Goal: Navigation & Orientation: Find specific page/section

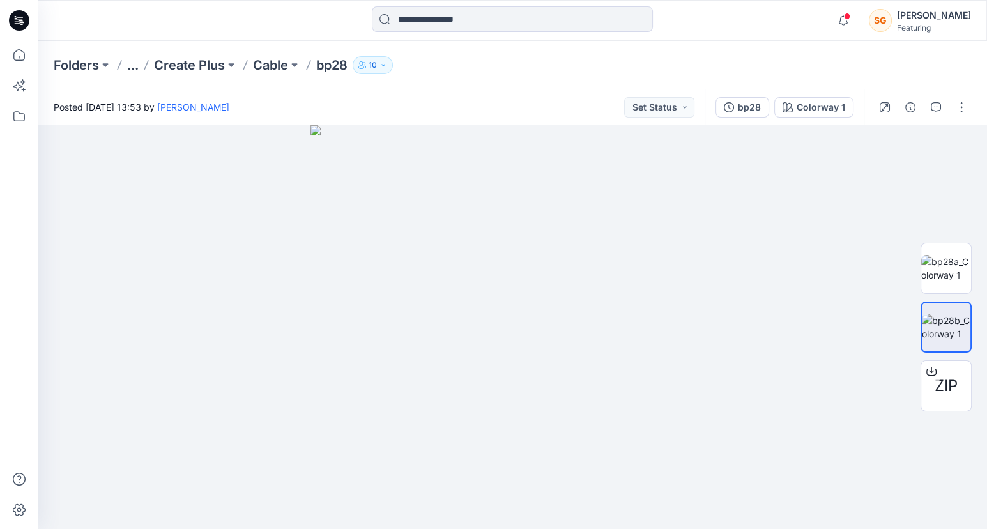
click at [377, 66] on p "10" at bounding box center [373, 65] width 8 height 14
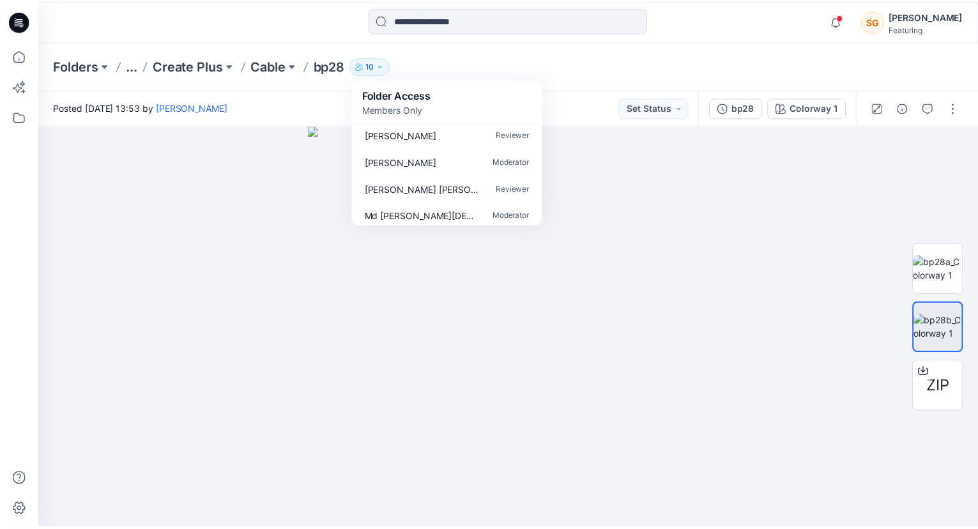
scroll to position [172, 0]
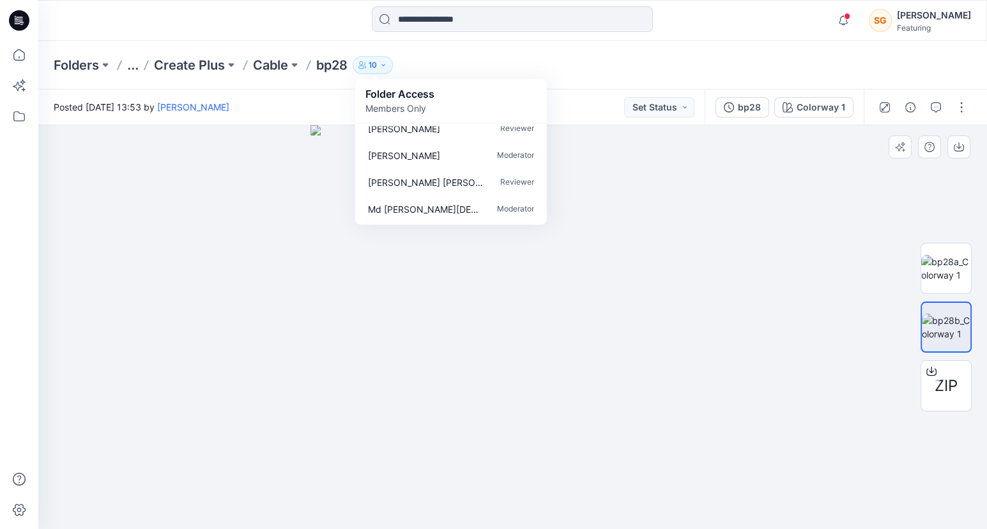
click at [174, 369] on div at bounding box center [512, 327] width 949 height 404
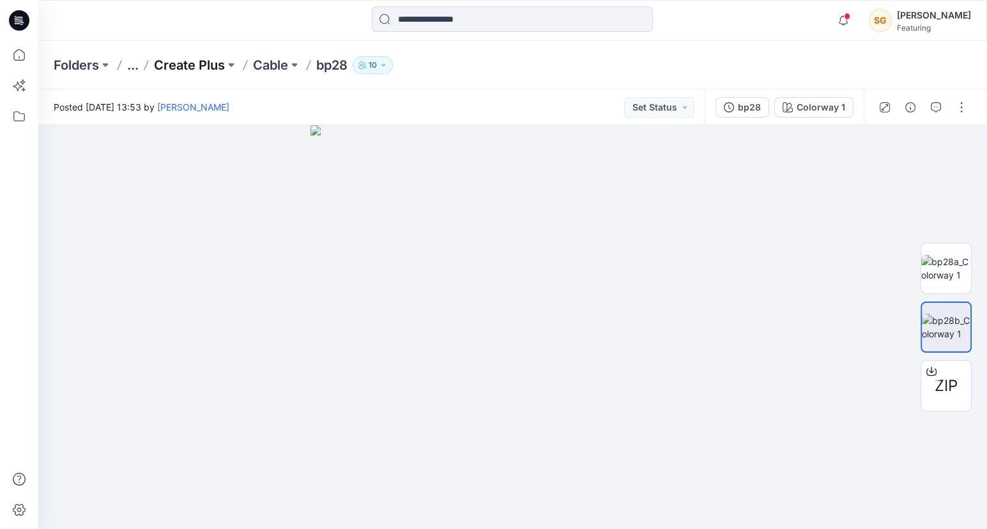
click at [209, 62] on p "Create Plus" at bounding box center [189, 65] width 71 height 18
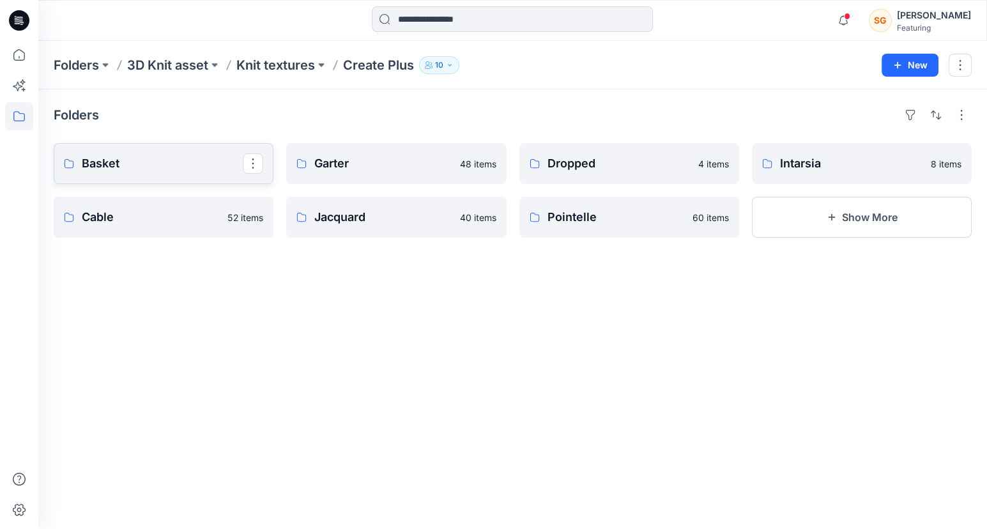
click at [145, 162] on p "Basket" at bounding box center [162, 164] width 161 height 18
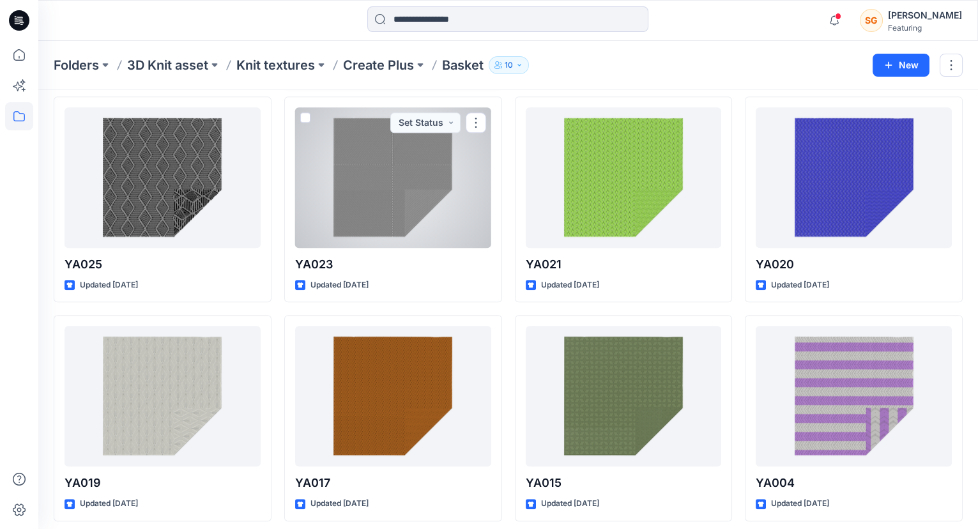
scroll to position [2018, 0]
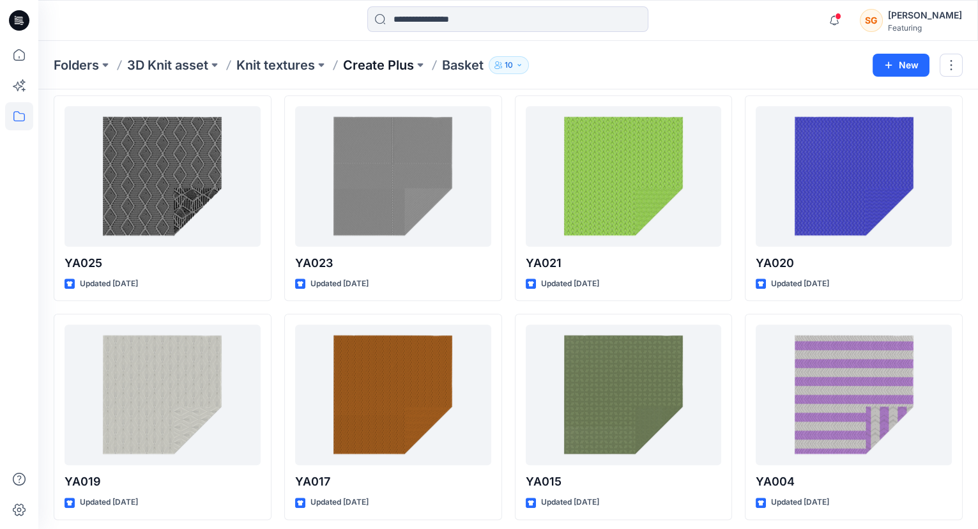
click at [367, 66] on p "Create Plus" at bounding box center [378, 65] width 71 height 18
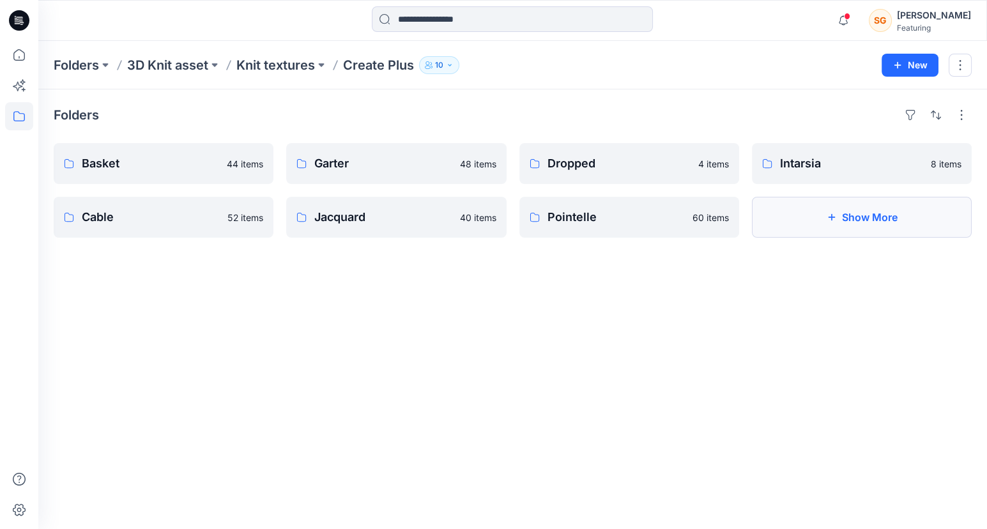
click at [820, 214] on button "Show More" at bounding box center [862, 217] width 220 height 41
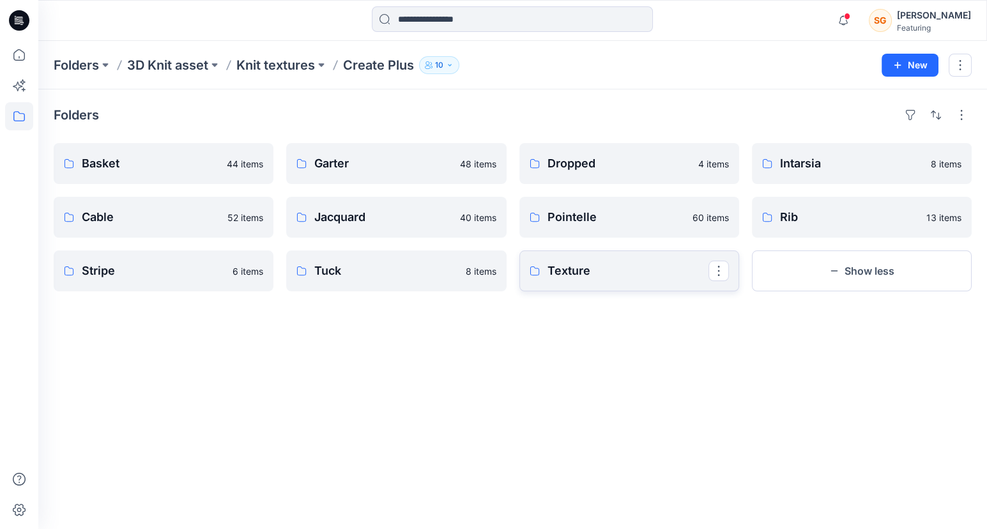
click at [585, 277] on p "Texture" at bounding box center [628, 271] width 161 height 18
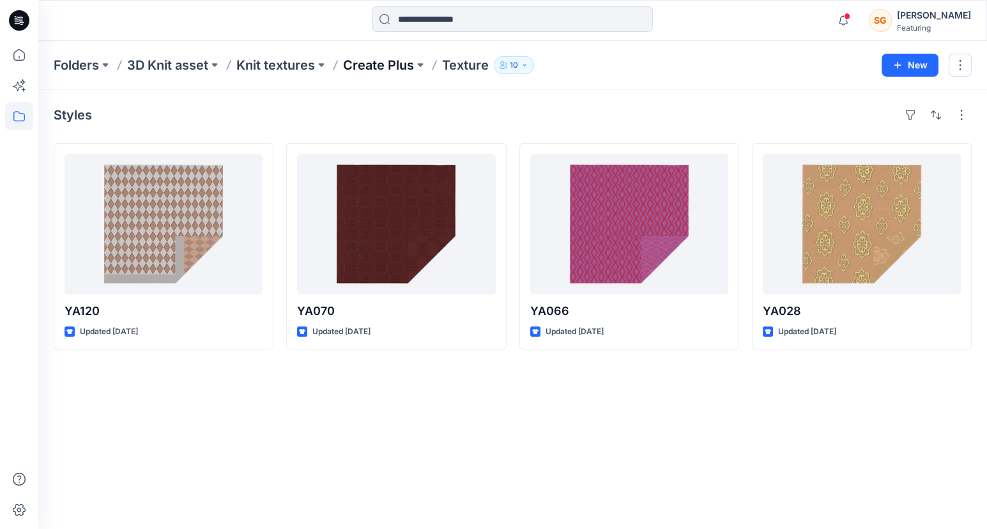
click at [393, 66] on p "Create Plus" at bounding box center [378, 65] width 71 height 18
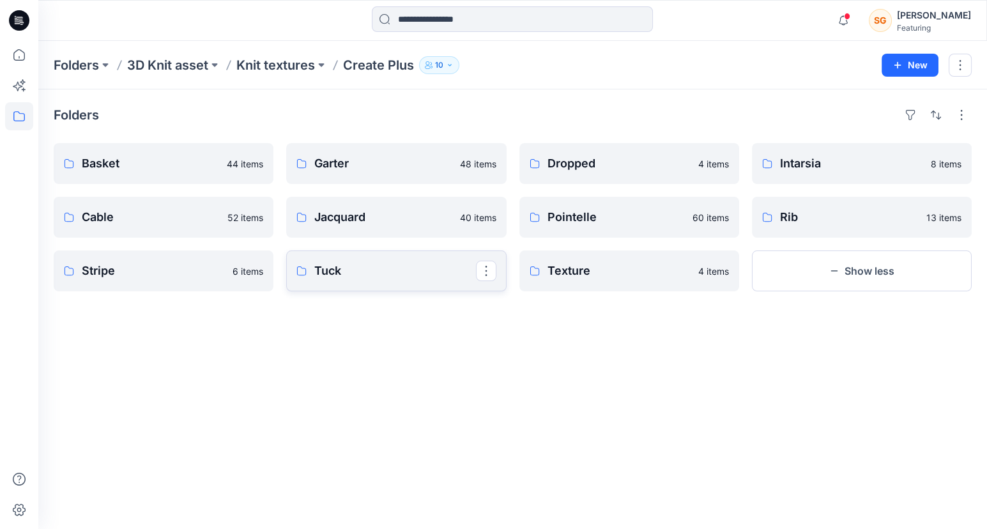
click at [359, 282] on link "Tuck" at bounding box center [396, 271] width 220 height 41
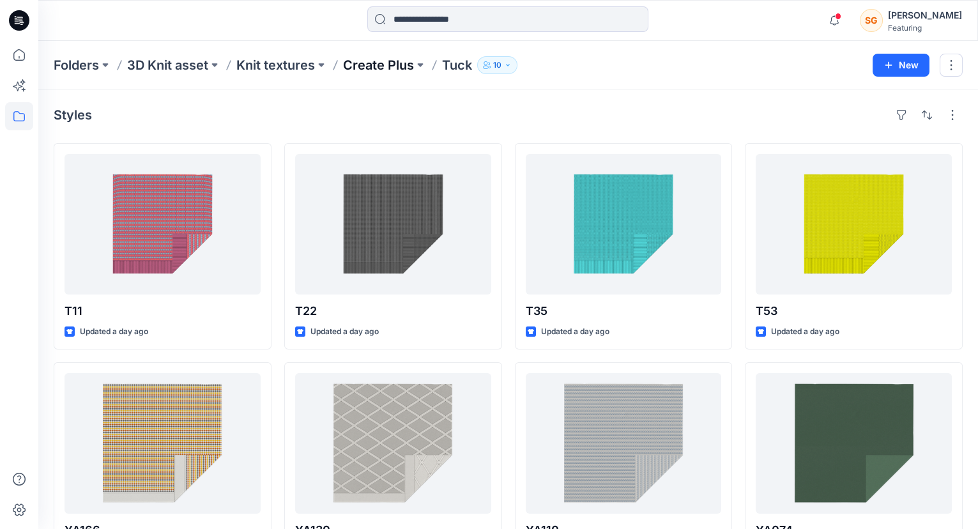
click at [372, 61] on p "Create Plus" at bounding box center [378, 65] width 71 height 18
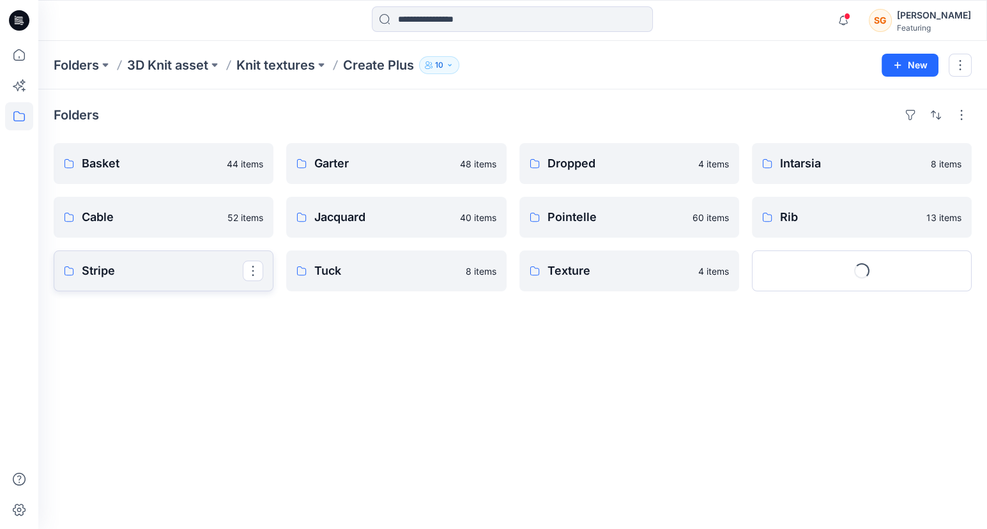
click at [117, 272] on p "Stripe" at bounding box center [162, 271] width 161 height 18
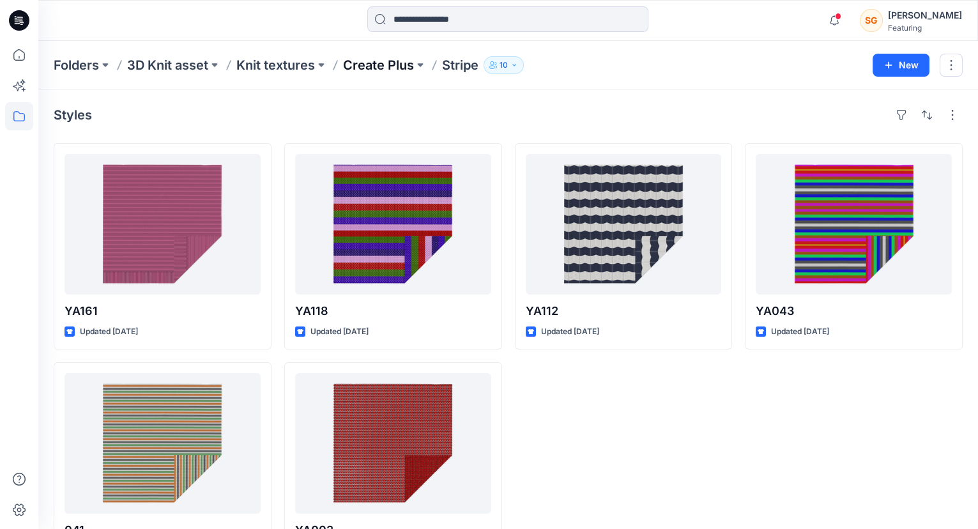
click at [369, 59] on p "Create Plus" at bounding box center [378, 65] width 71 height 18
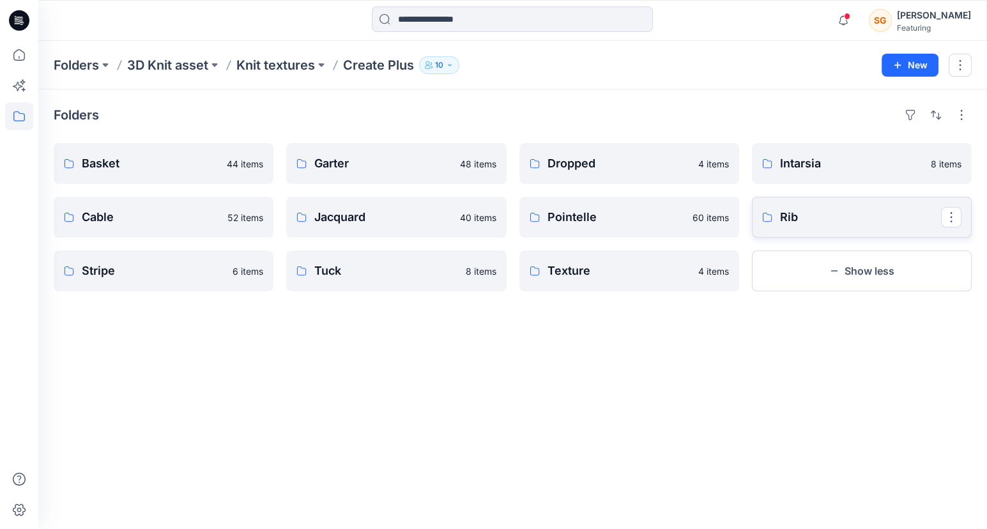
click at [781, 219] on p "Rib" at bounding box center [860, 217] width 161 height 18
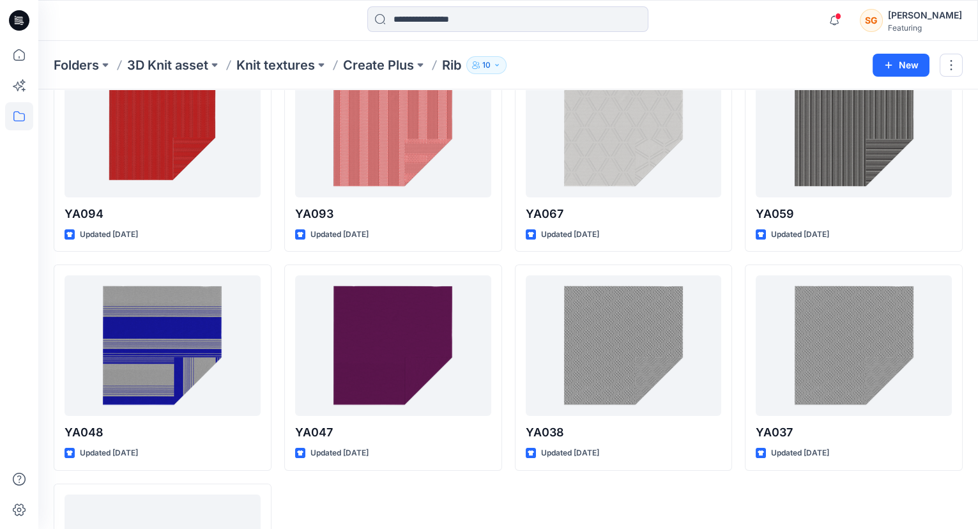
scroll to position [489, 0]
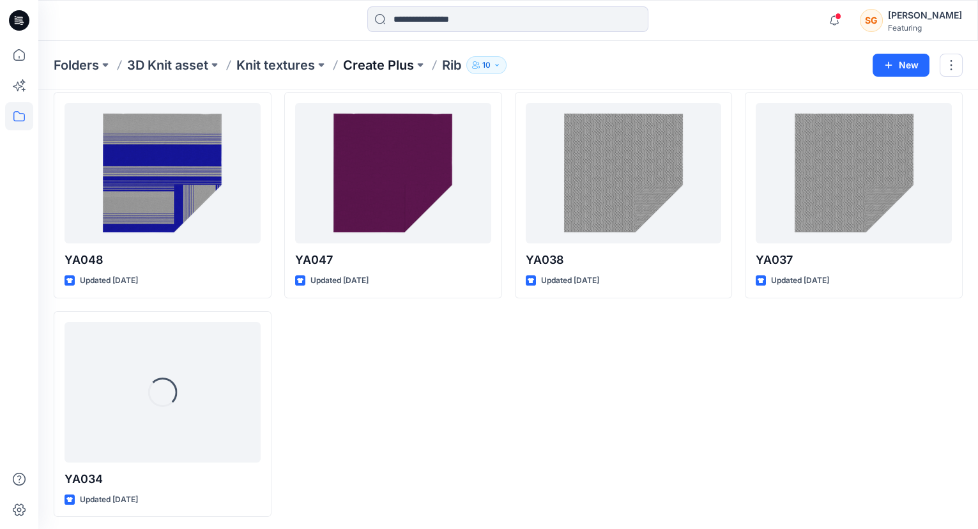
click at [369, 66] on p "Create Plus" at bounding box center [378, 65] width 71 height 18
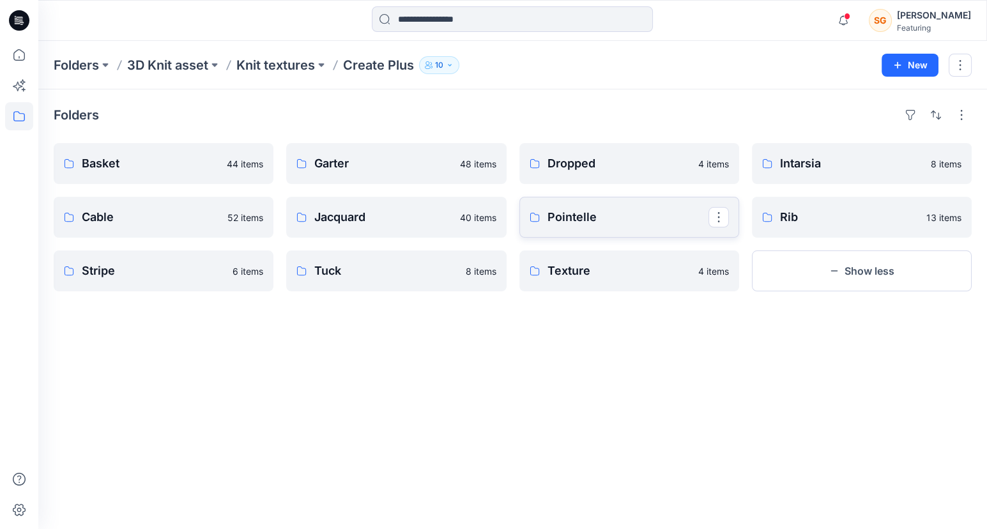
click at [558, 211] on p "Pointelle" at bounding box center [628, 217] width 161 height 18
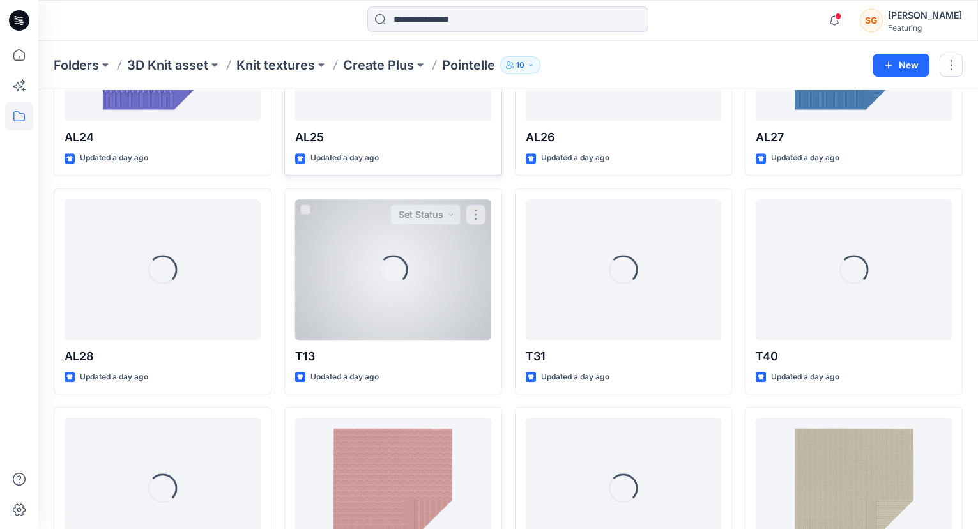
scroll to position [1495, 0]
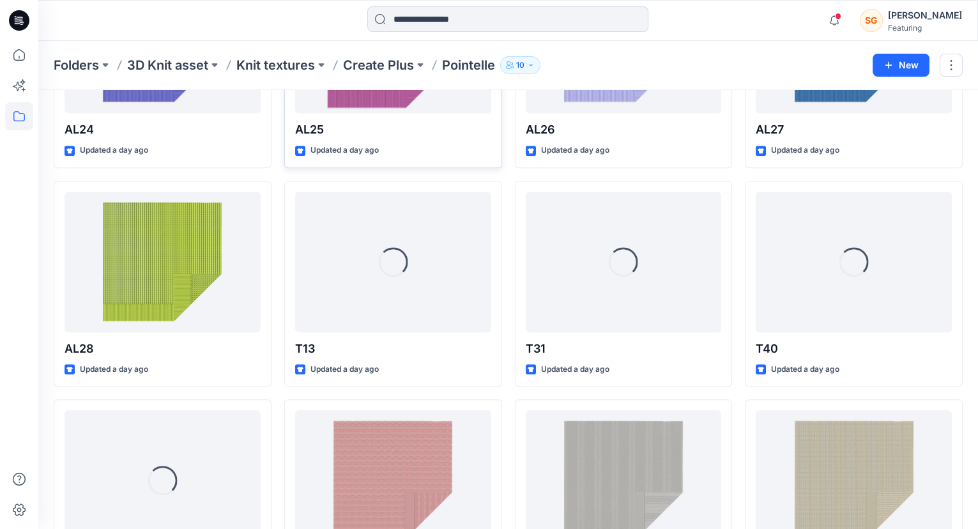
click at [370, 53] on div "Folders 3D Knit asset Knit textures Create Plus Pointelle 10 New" at bounding box center [508, 65] width 940 height 49
click at [367, 63] on p "Create Plus" at bounding box center [378, 65] width 71 height 18
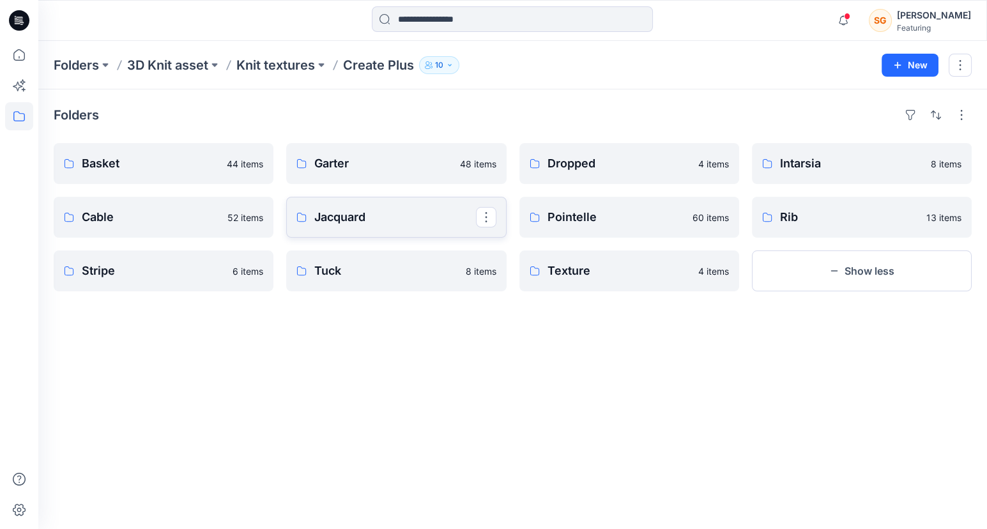
click at [386, 226] on link "Jacquard" at bounding box center [396, 217] width 220 height 41
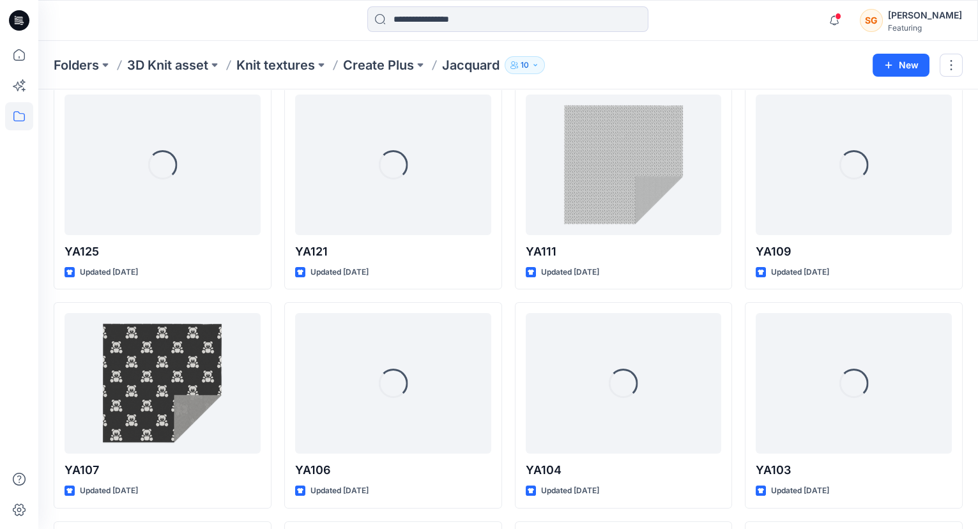
scroll to position [755, 0]
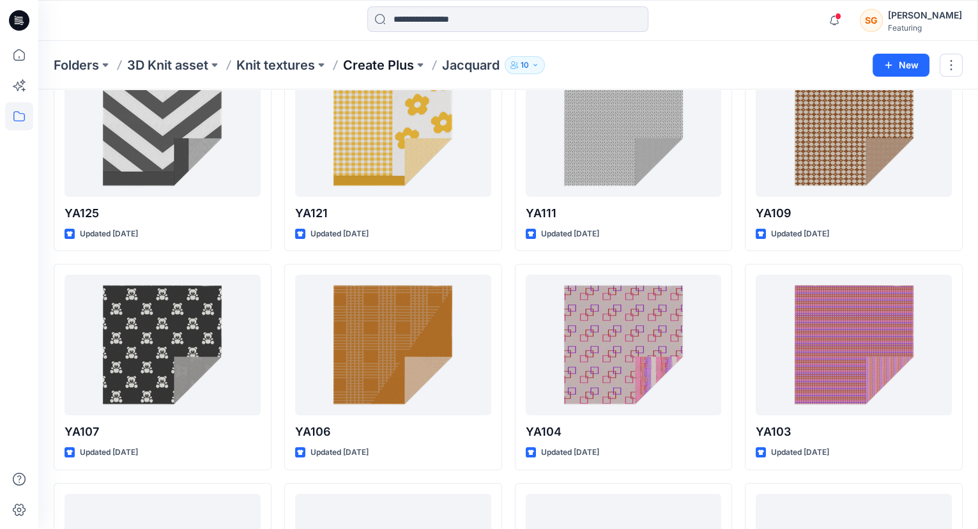
click at [379, 56] on p "Create Plus" at bounding box center [378, 65] width 71 height 18
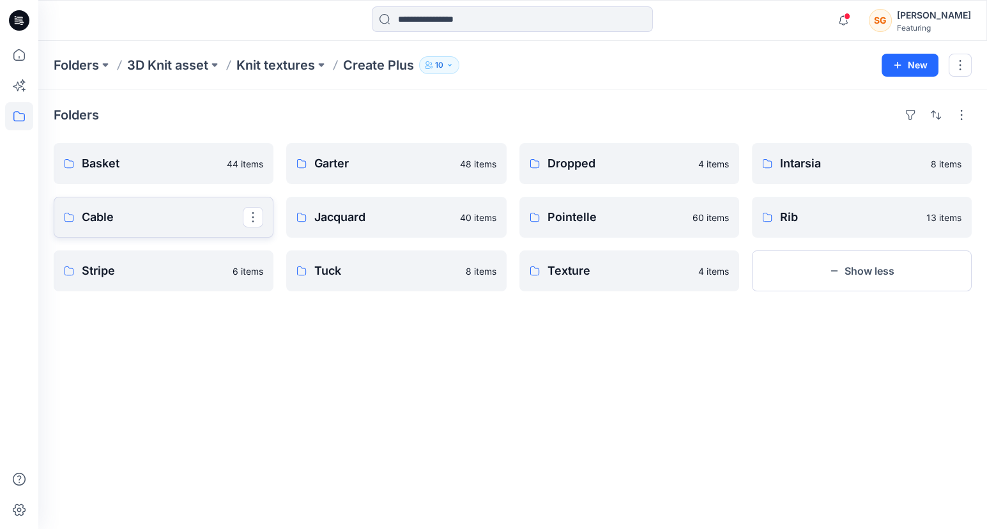
click at [142, 230] on link "Cable" at bounding box center [164, 217] width 220 height 41
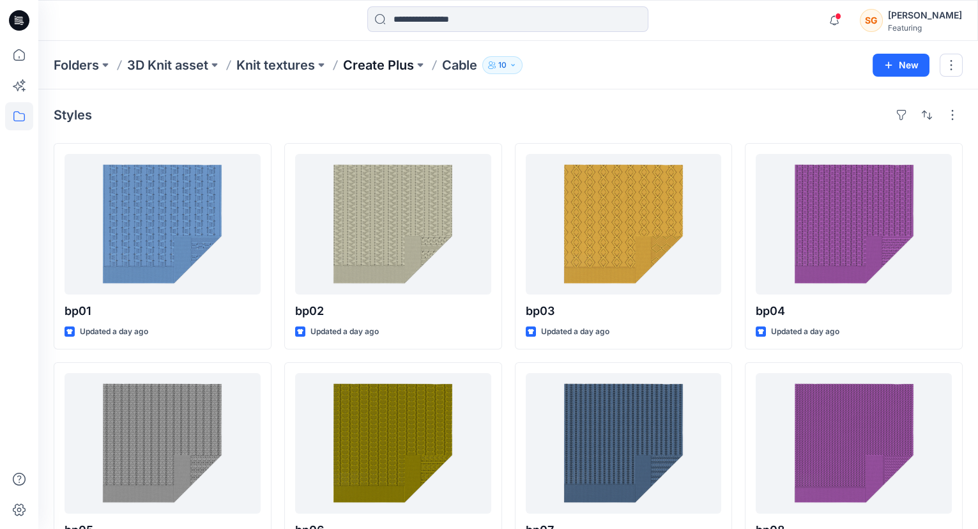
click at [371, 73] on p "Create Plus" at bounding box center [378, 65] width 71 height 18
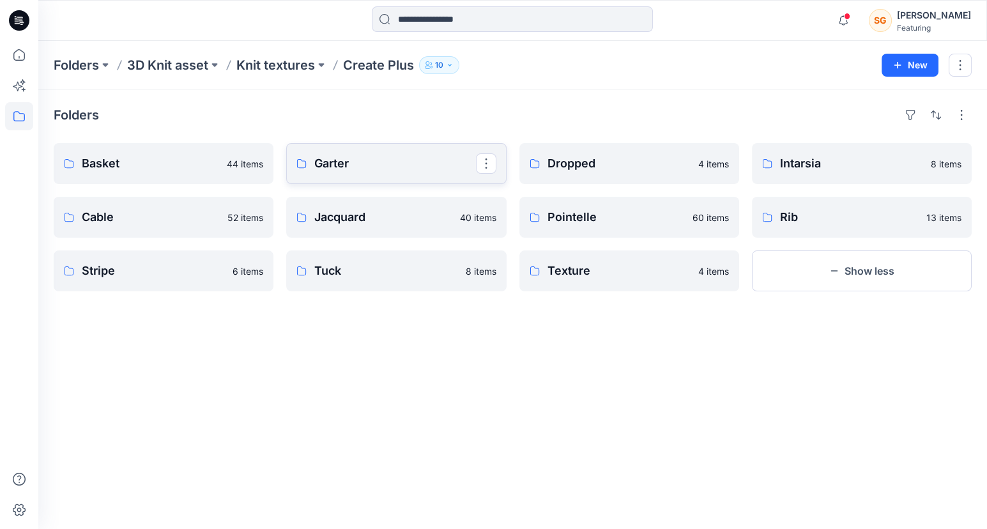
click at [383, 164] on p "Garter" at bounding box center [394, 164] width 161 height 18
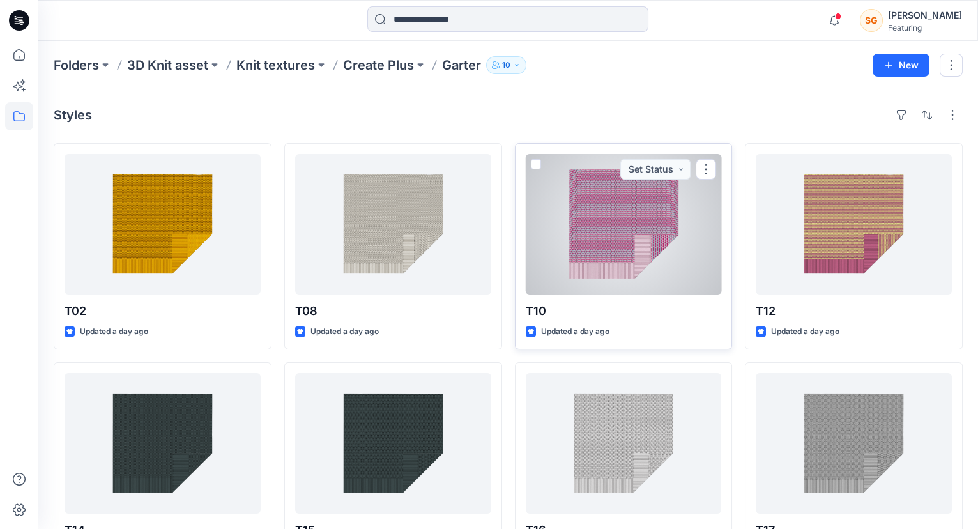
click at [608, 272] on div at bounding box center [624, 224] width 196 height 141
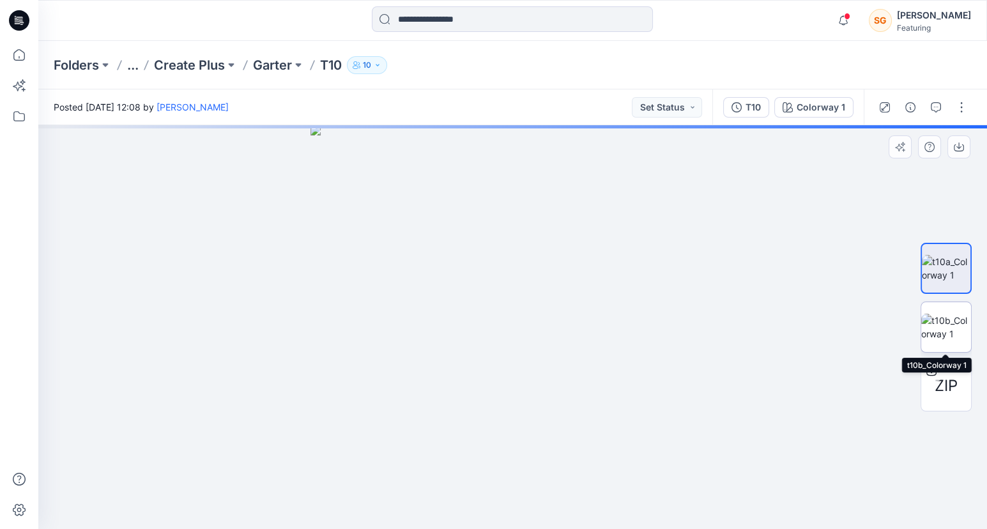
click at [957, 320] on img at bounding box center [947, 327] width 50 height 27
